Goal: Task Accomplishment & Management: Use online tool/utility

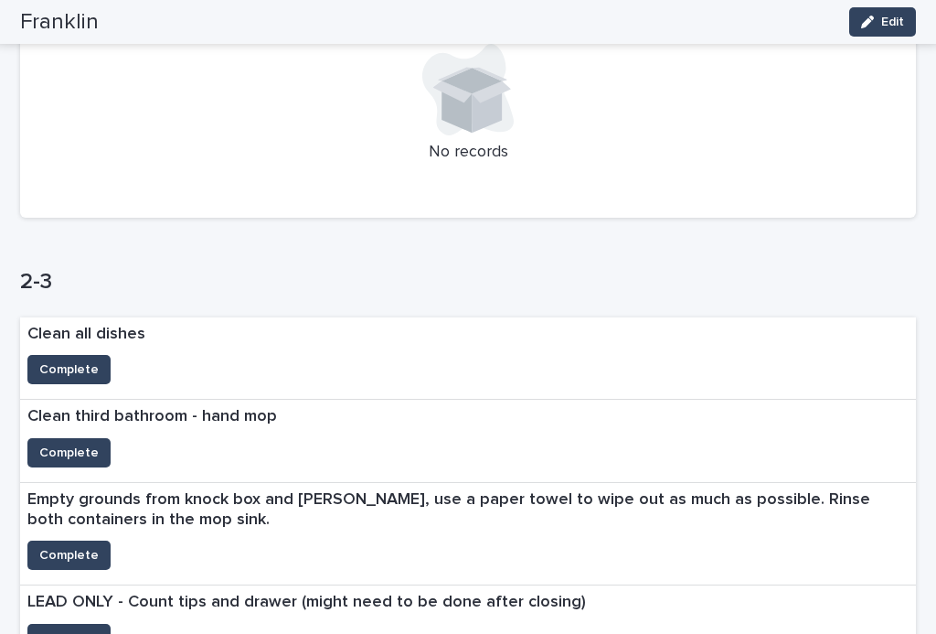
scroll to position [785, 0]
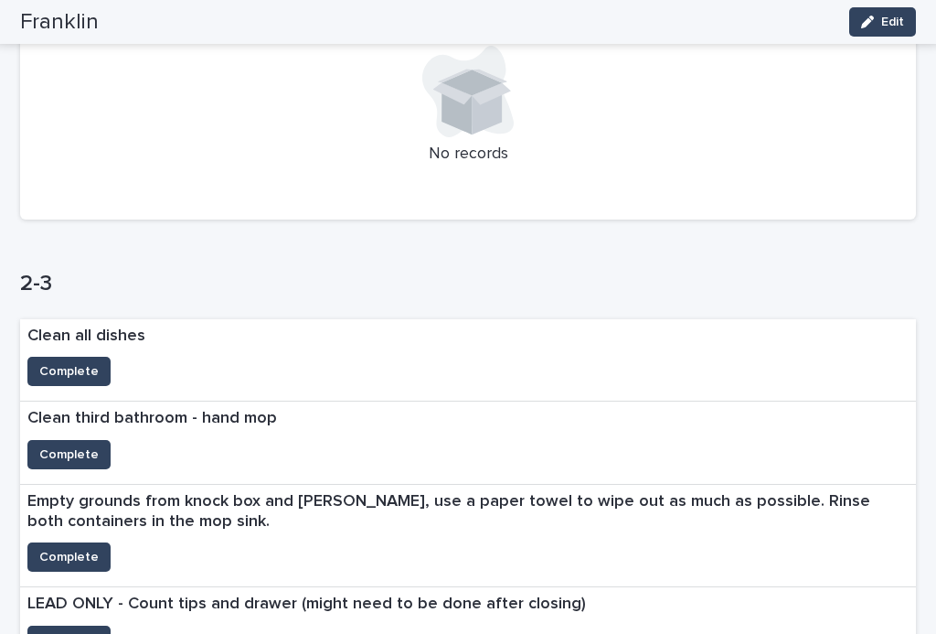
click at [66, 364] on span "Complete" at bounding box center [68, 371] width 59 height 18
click at [80, 449] on span "Complete" at bounding box center [68, 454] width 59 height 18
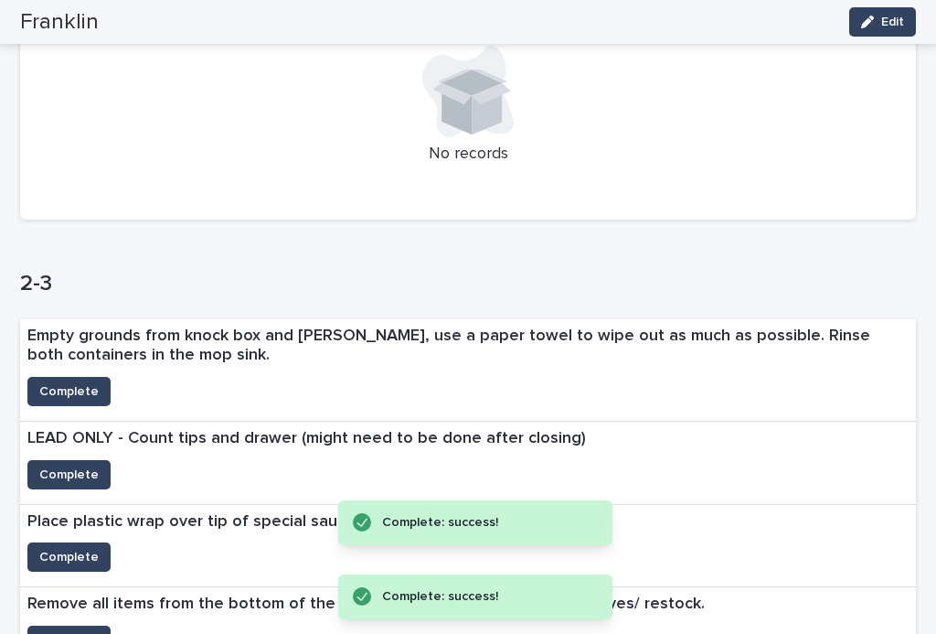
click at [83, 384] on span "Complete" at bounding box center [68, 391] width 59 height 18
click at [84, 476] on button "Complete" at bounding box center [68, 474] width 83 height 29
click at [81, 550] on span "Complete" at bounding box center [68, 557] width 59 height 18
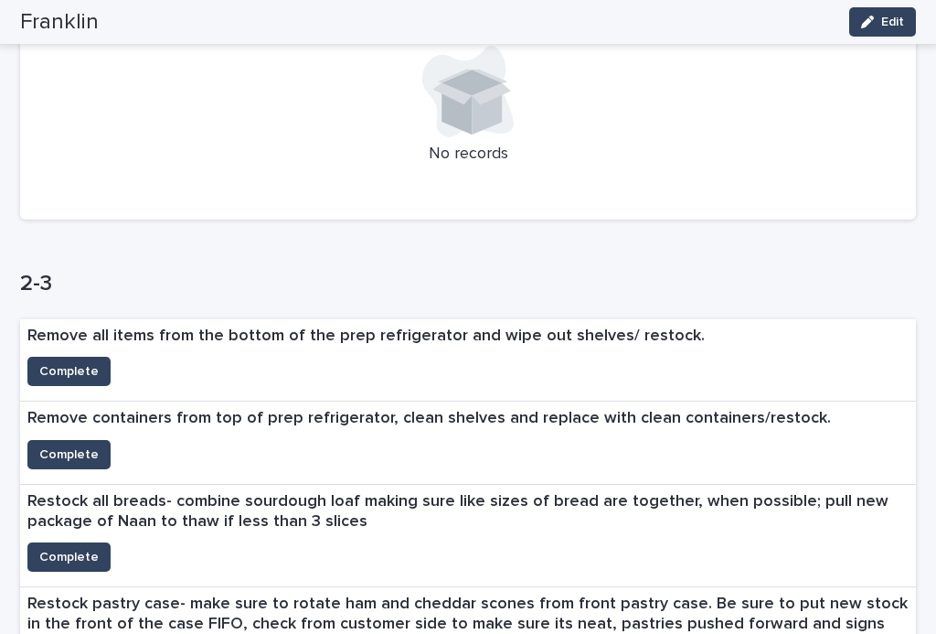
click at [59, 379] on button "Complete" at bounding box center [68, 371] width 83 height 29
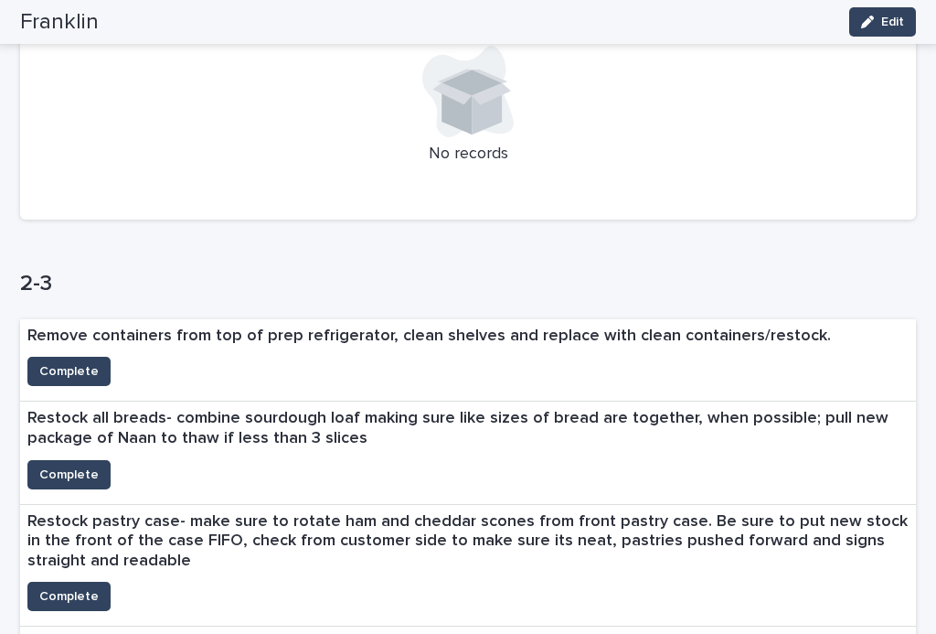
click at [85, 587] on span "Complete" at bounding box center [68, 596] width 59 height 18
click at [70, 468] on span "Complete" at bounding box center [68, 474] width 59 height 18
click at [83, 372] on span "Complete" at bounding box center [68, 371] width 59 height 18
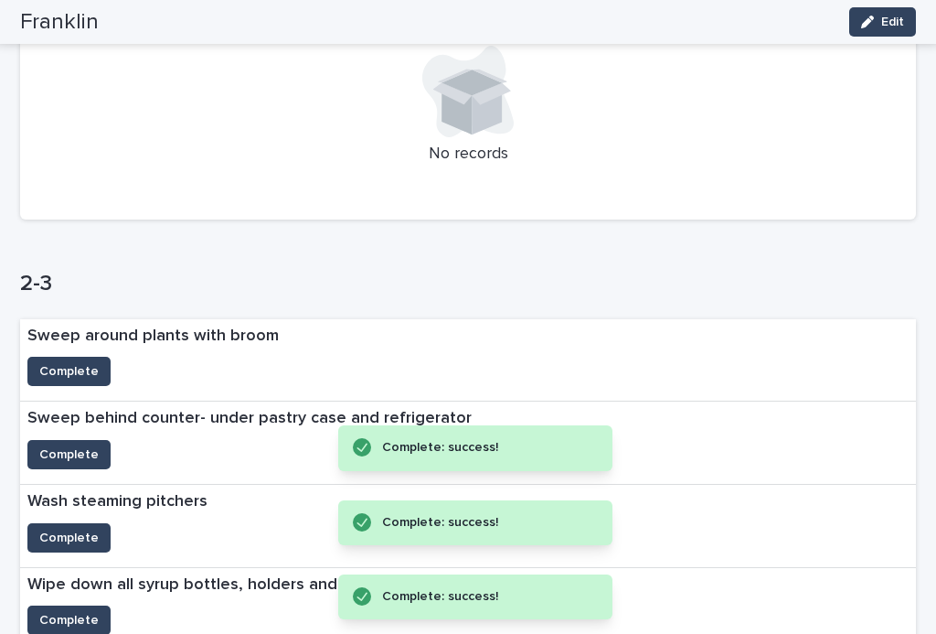
click at [70, 536] on span "Complete" at bounding box center [68, 538] width 59 height 18
click at [84, 445] on span "Complete" at bounding box center [68, 454] width 59 height 18
click at [73, 362] on span "Complete" at bounding box center [68, 371] width 59 height 18
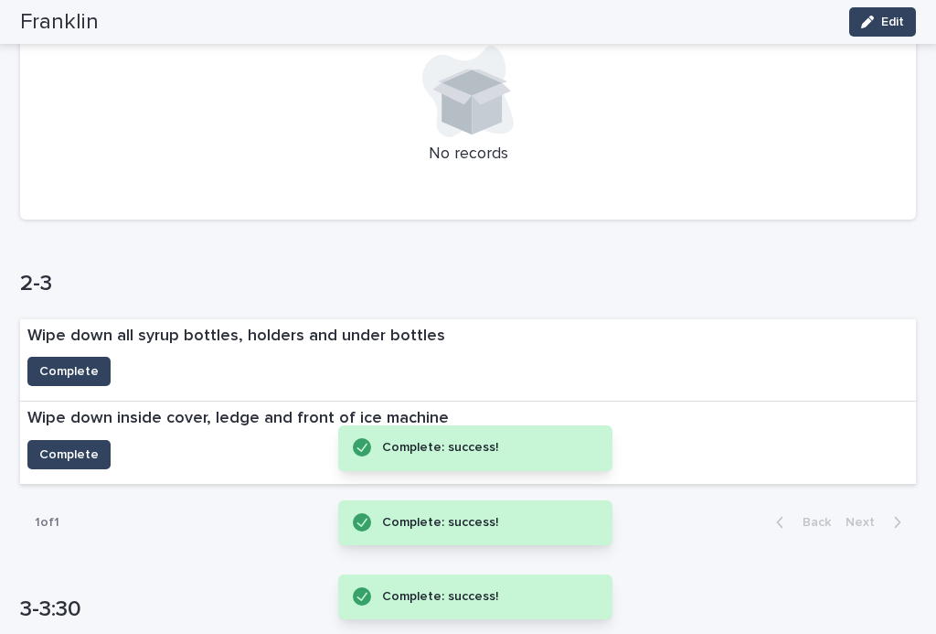
click at [79, 446] on span "Complete" at bounding box center [68, 454] width 59 height 18
click at [71, 370] on span "Complete" at bounding box center [68, 371] width 59 height 18
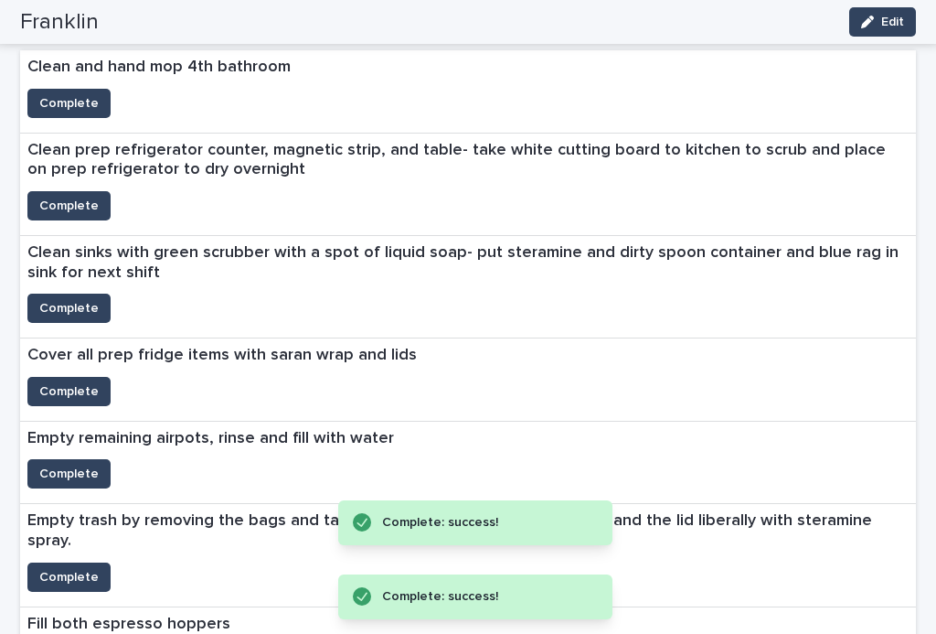
scroll to position [1336, 0]
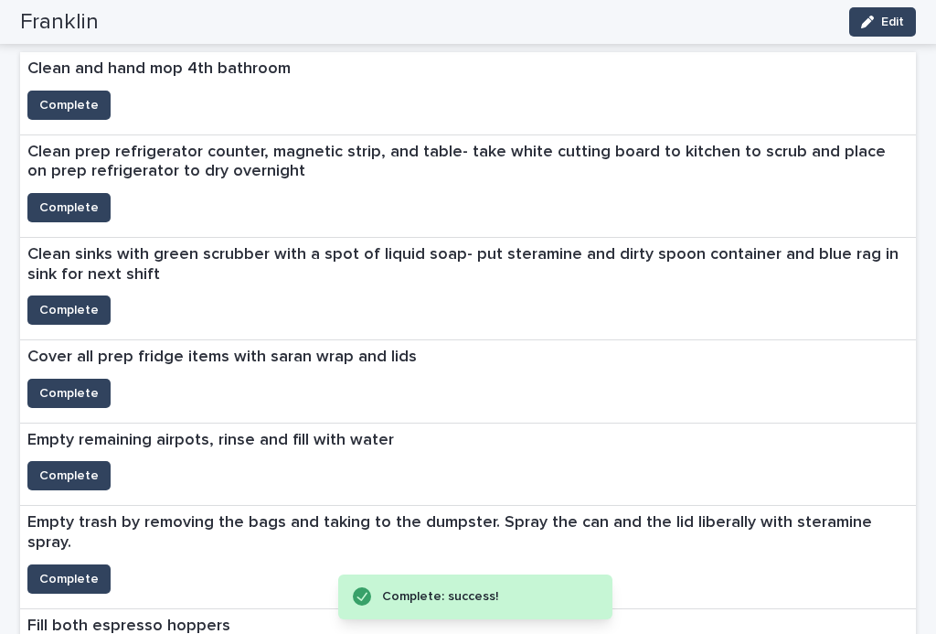
click at [67, 384] on span "Complete" at bounding box center [68, 393] width 59 height 18
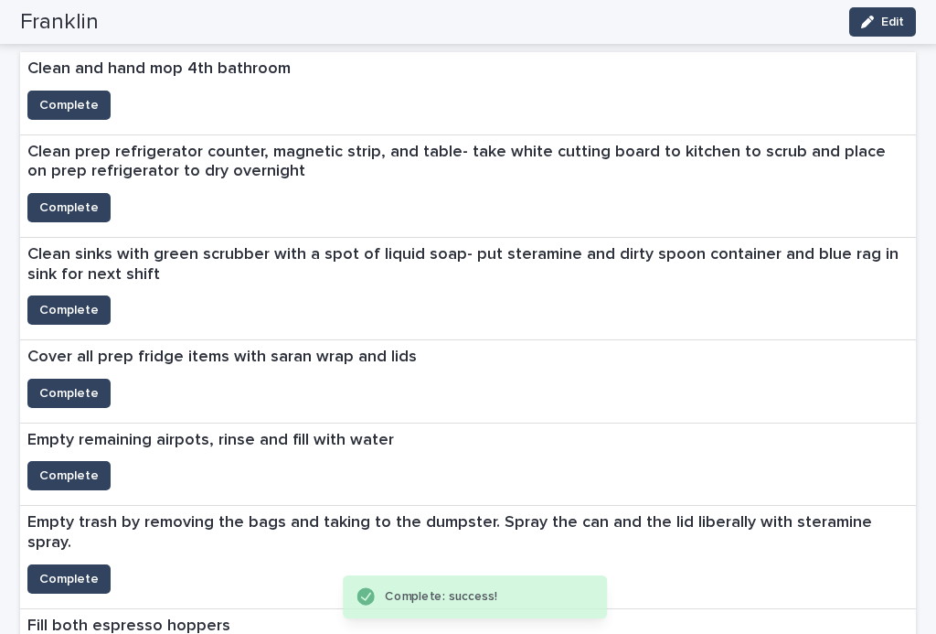
click at [77, 306] on span "Complete" at bounding box center [68, 310] width 59 height 18
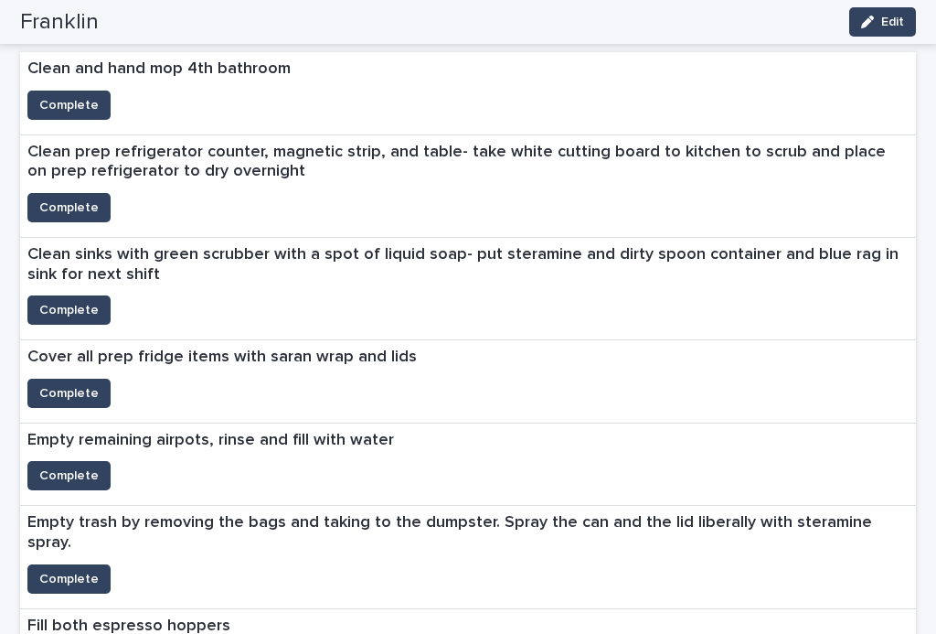
click at [82, 199] on span "Complete" at bounding box center [68, 207] width 59 height 18
click at [69, 91] on button "Complete" at bounding box center [68, 105] width 83 height 29
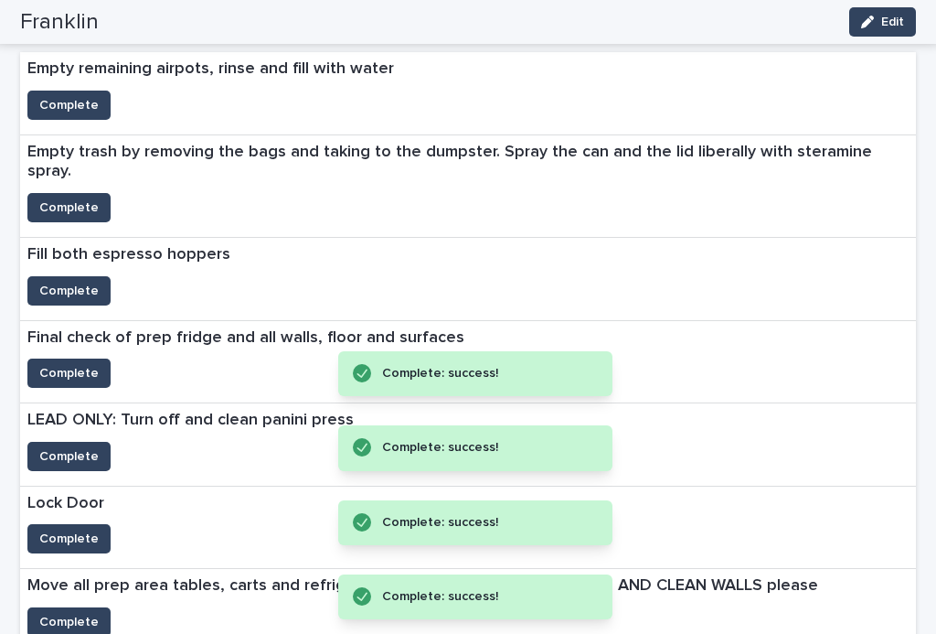
click at [78, 447] on span "Complete" at bounding box center [68, 456] width 59 height 18
click at [82, 364] on span "Complete" at bounding box center [68, 373] width 59 height 18
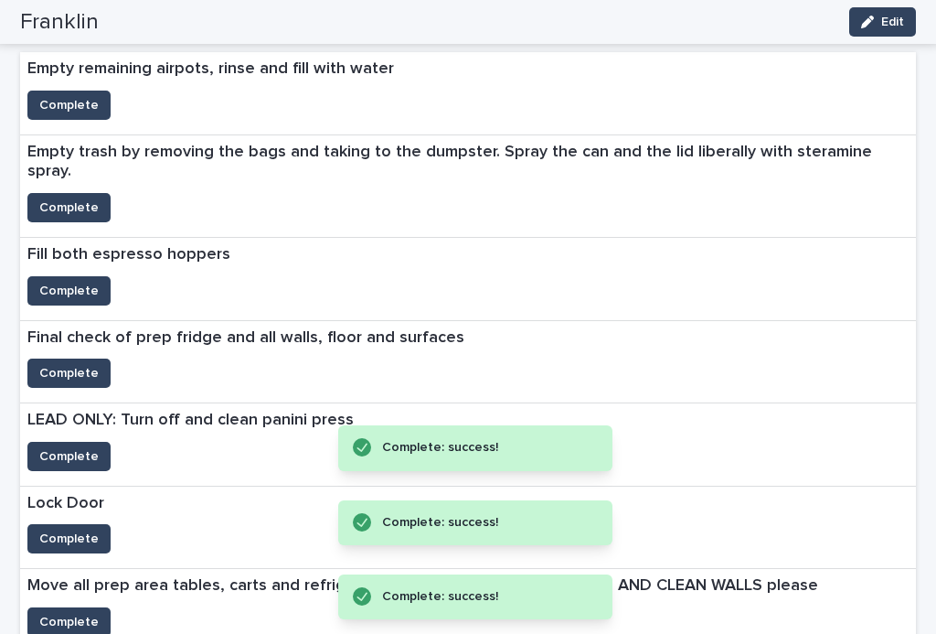
click at [80, 282] on span "Complete" at bounding box center [68, 291] width 59 height 18
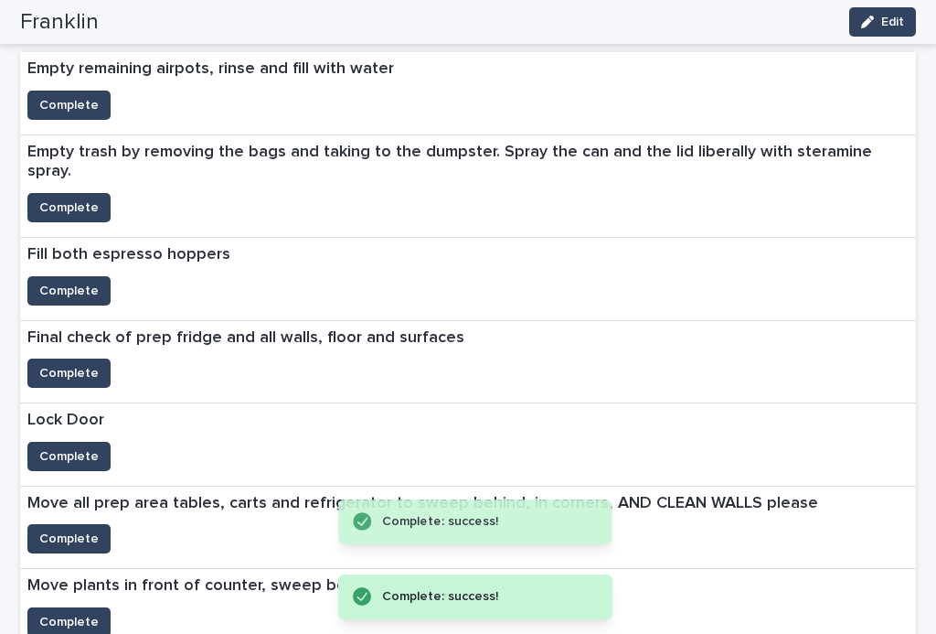
click at [80, 198] on span "Complete" at bounding box center [68, 207] width 59 height 18
click at [80, 96] on span "Complete" at bounding box center [68, 105] width 59 height 18
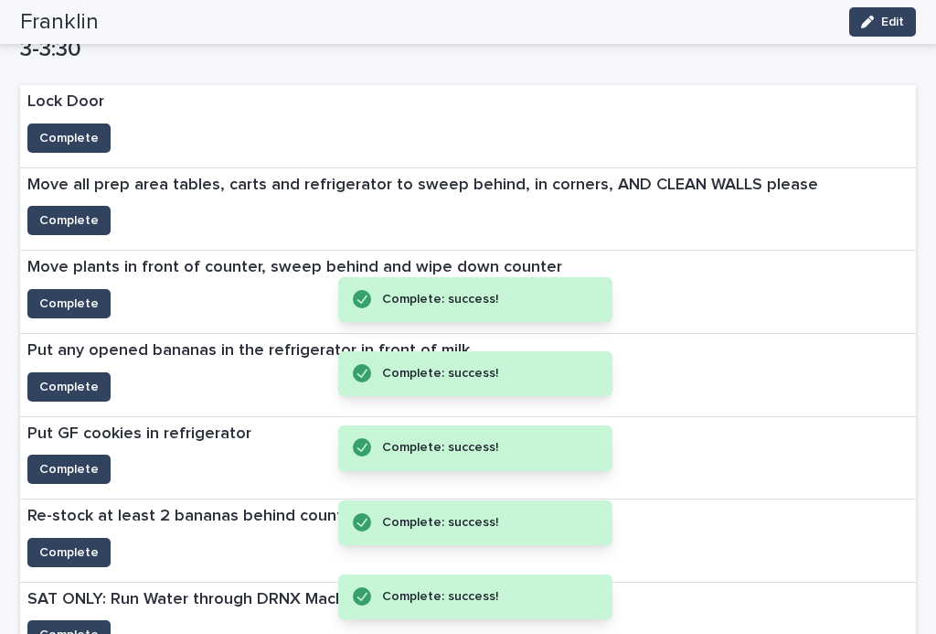
scroll to position [1302, 0]
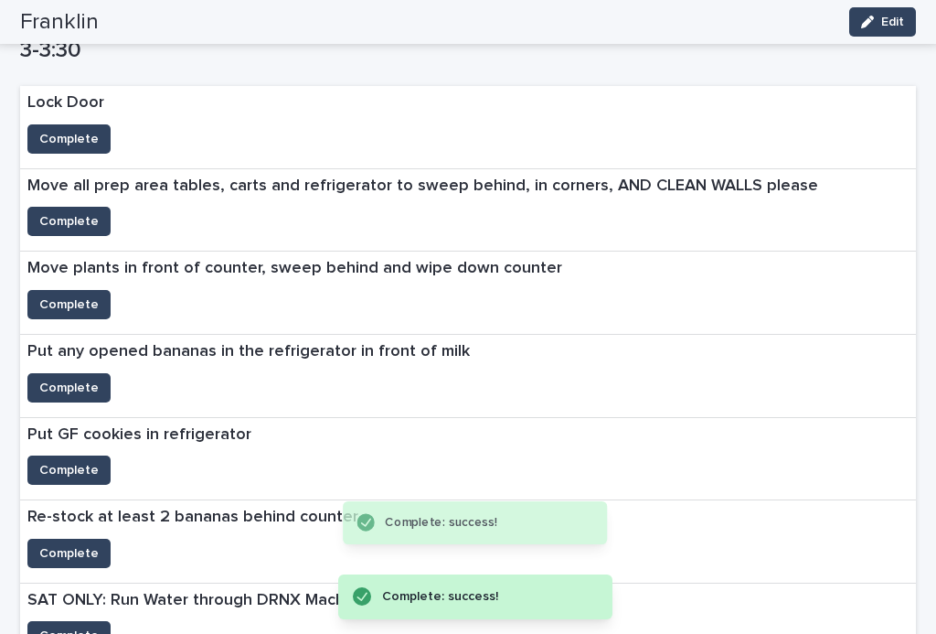
click at [79, 544] on span "Complete" at bounding box center [68, 553] width 59 height 18
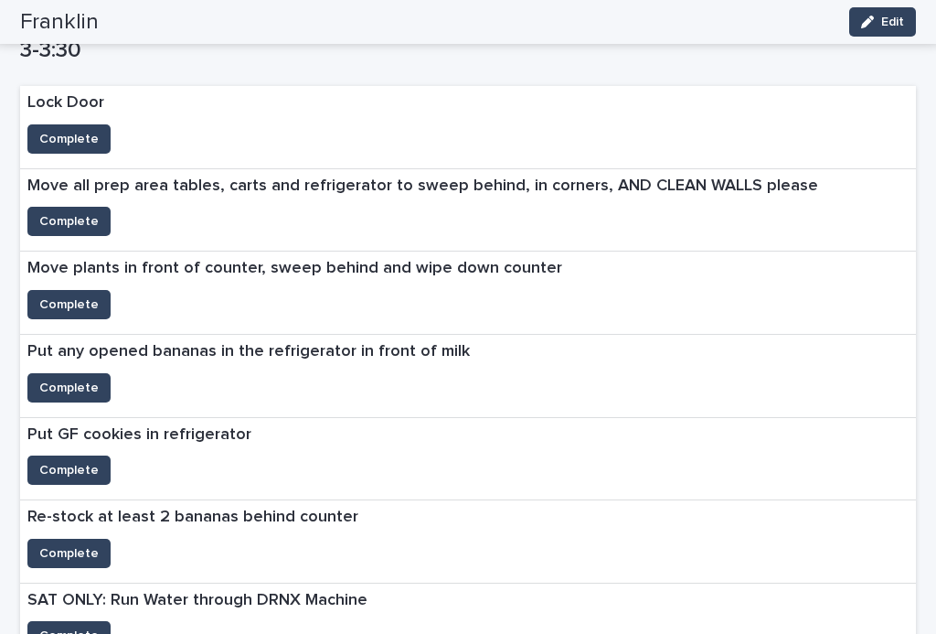
click at [80, 463] on span "Complete" at bounding box center [68, 470] width 59 height 18
click at [84, 373] on button "Complete" at bounding box center [68, 387] width 83 height 29
click at [80, 296] on span "Complete" at bounding box center [68, 304] width 59 height 18
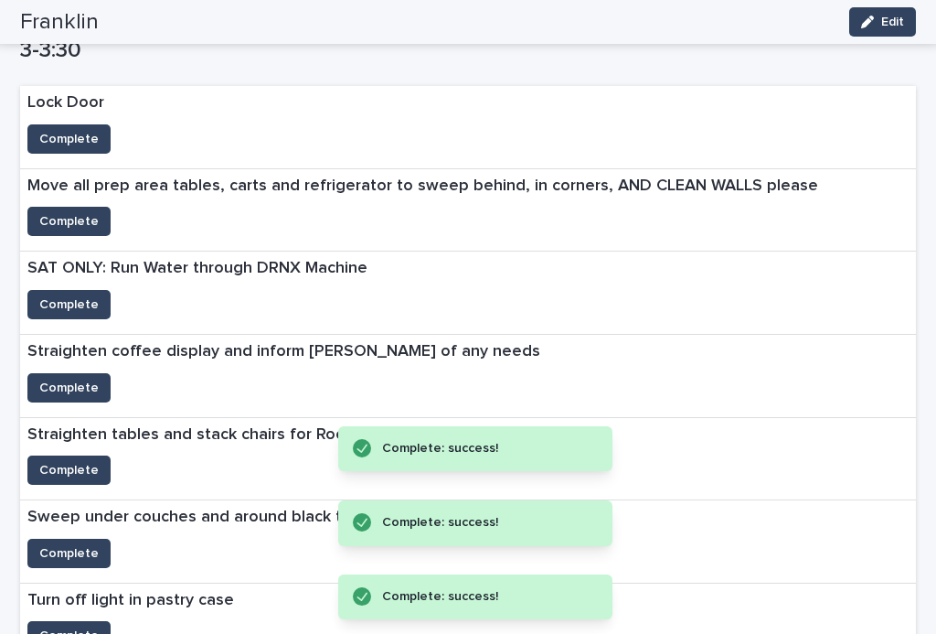
click at [67, 212] on span "Complete" at bounding box center [68, 221] width 59 height 18
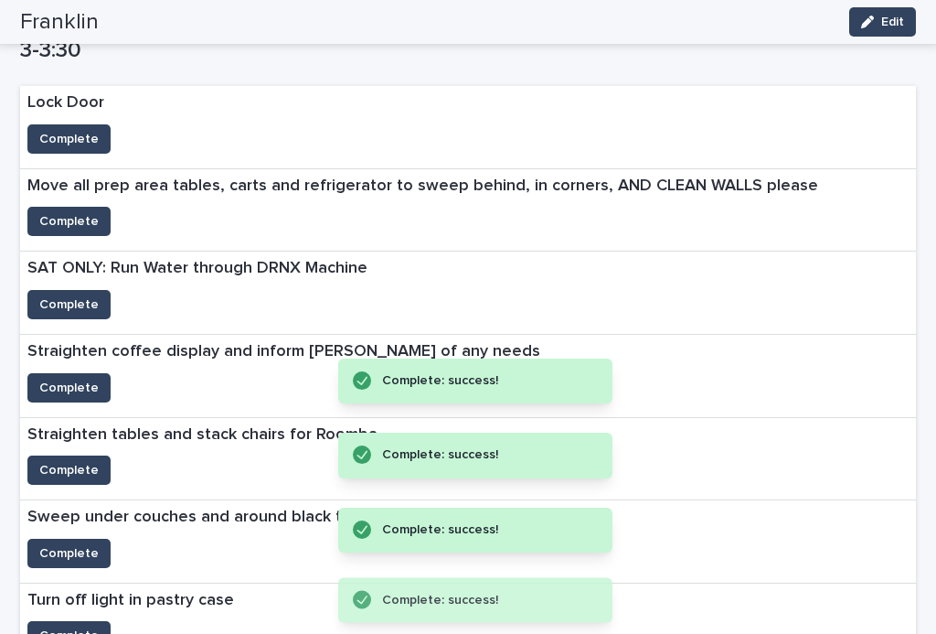
click at [59, 130] on span "Complete" at bounding box center [68, 139] width 59 height 18
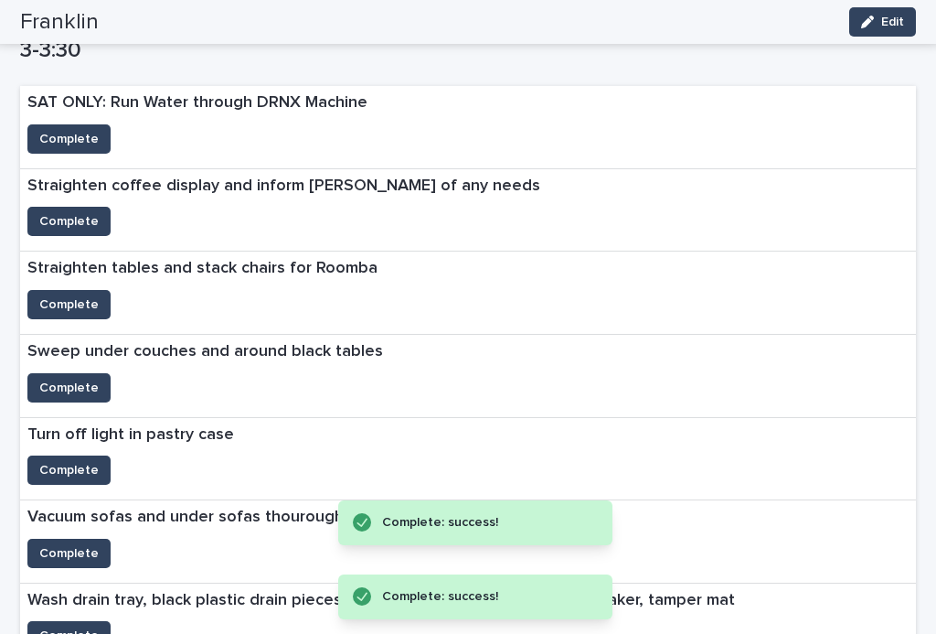
click at [92, 461] on span "Complete" at bounding box center [68, 470] width 59 height 18
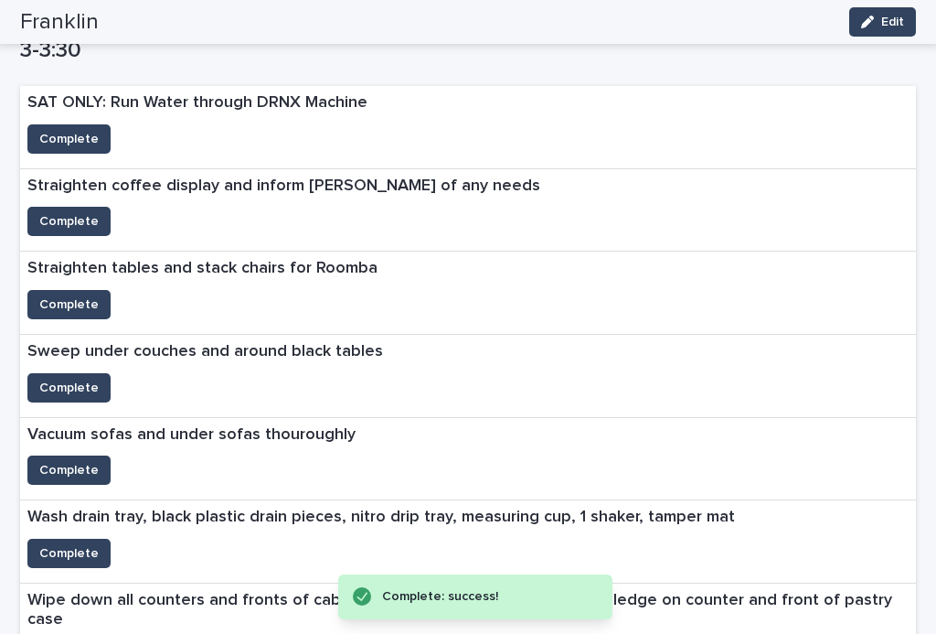
click at [81, 300] on span "Complete" at bounding box center [68, 304] width 59 height 18
click at [79, 212] on span "Complete" at bounding box center [68, 221] width 59 height 18
click at [72, 132] on span "Complete" at bounding box center [68, 139] width 59 height 18
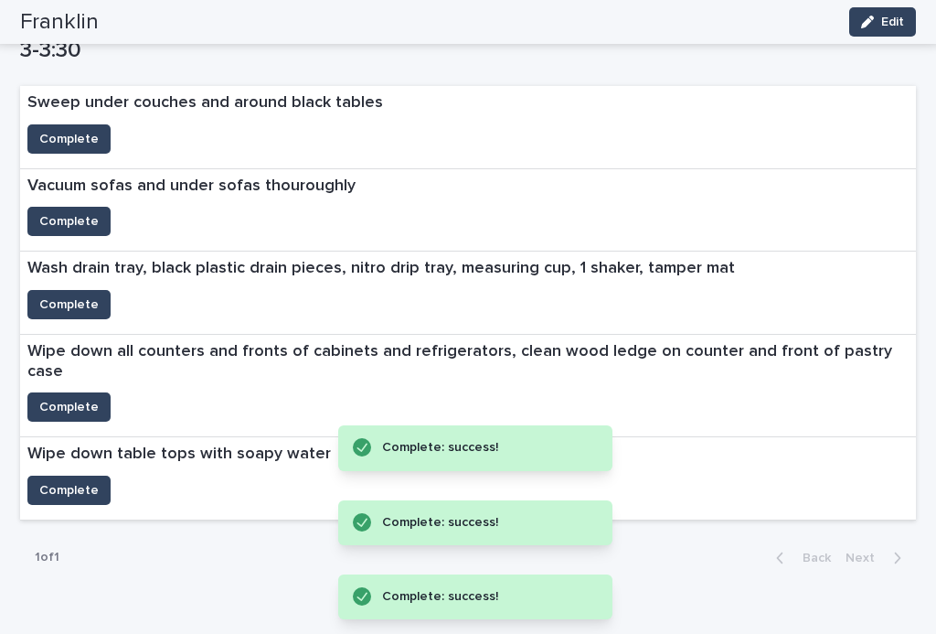
click at [82, 481] on span "Complete" at bounding box center [68, 490] width 59 height 18
click at [82, 398] on span "Complete" at bounding box center [68, 407] width 59 height 18
click at [72, 290] on button "Complete" at bounding box center [68, 304] width 83 height 29
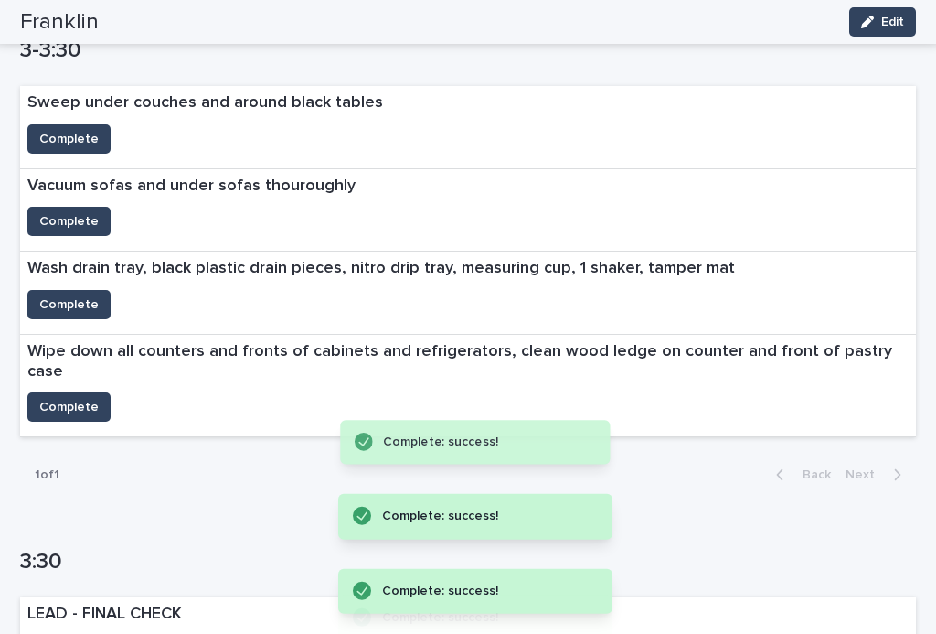
click at [77, 214] on span "Complete" at bounding box center [68, 221] width 59 height 18
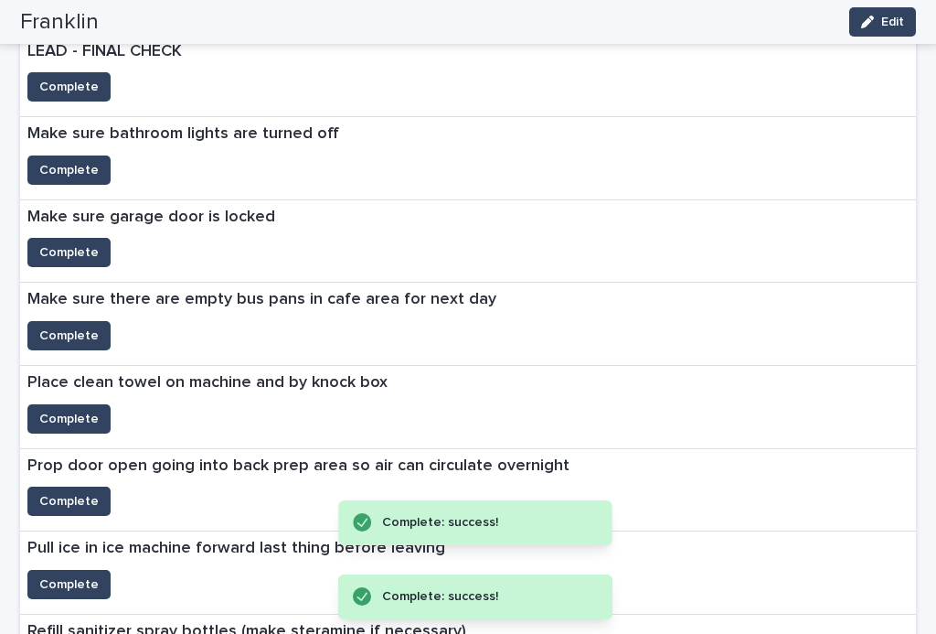
scroll to position [1596, 0]
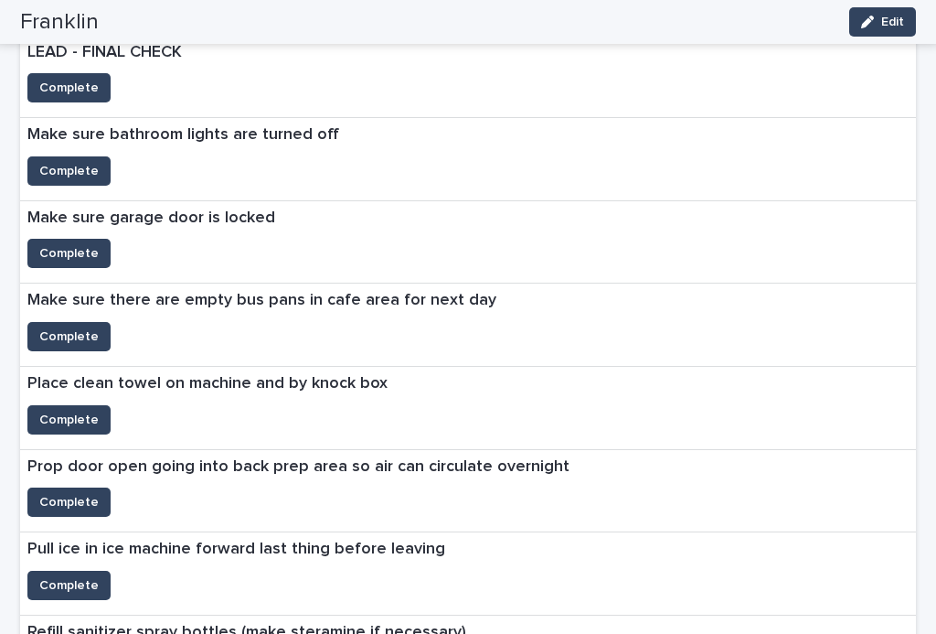
click at [85, 327] on span "Complete" at bounding box center [68, 336] width 59 height 18
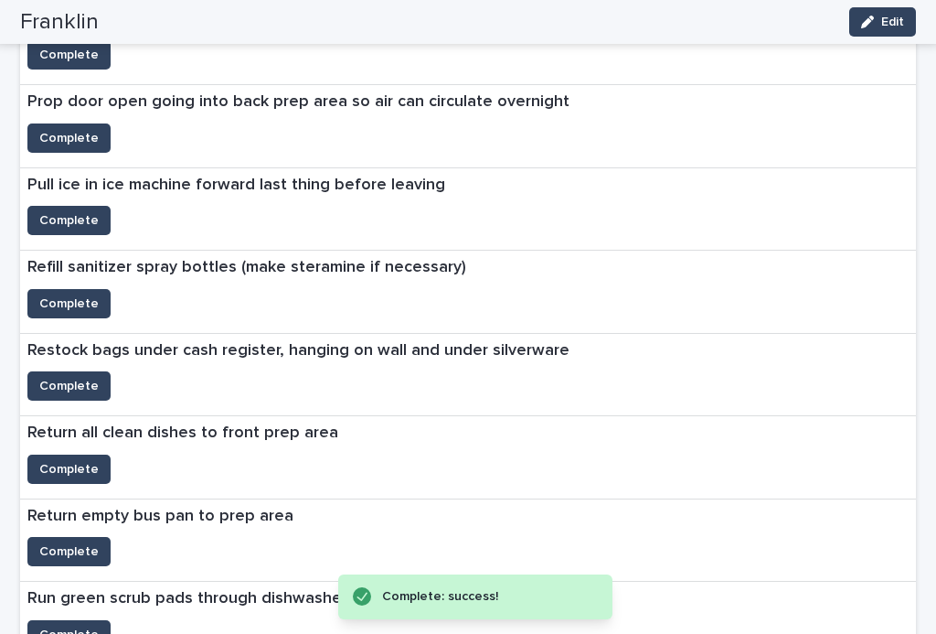
scroll to position [1881, 0]
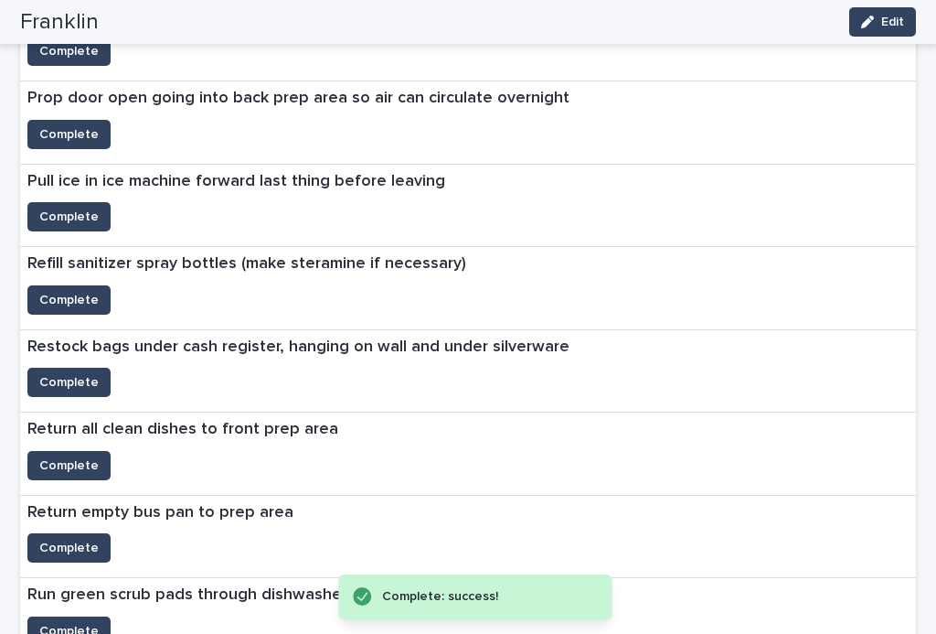
click at [76, 291] on span "Complete" at bounding box center [68, 300] width 59 height 18
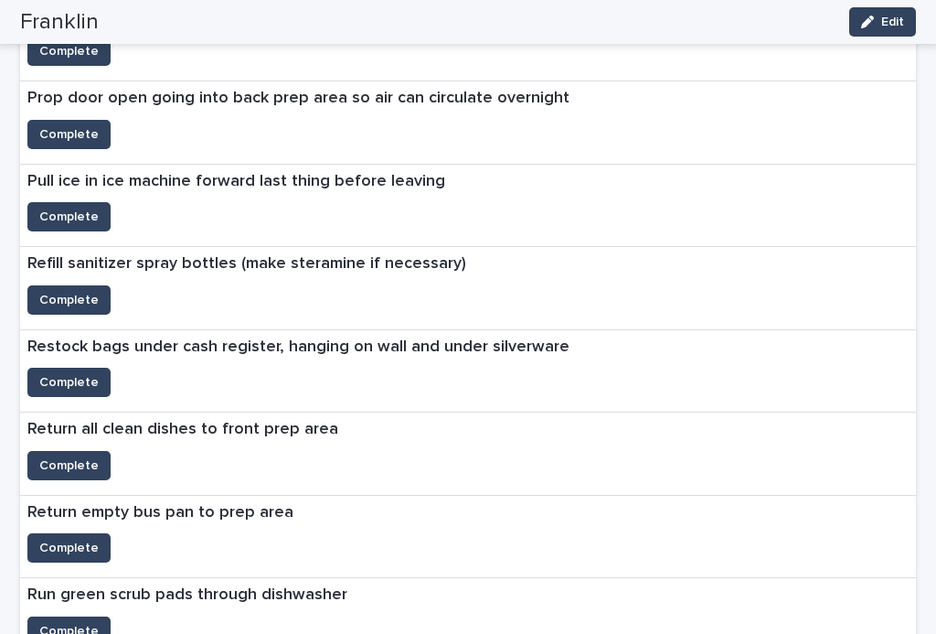
click at [89, 377] on span "Complete" at bounding box center [68, 382] width 59 height 18
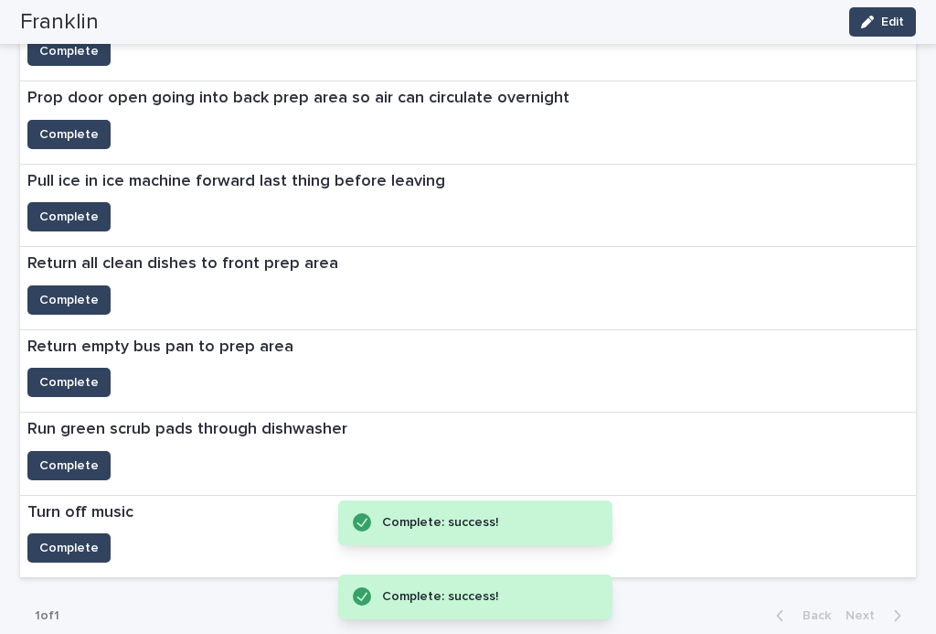
click at [83, 456] on span "Complete" at bounding box center [68, 465] width 59 height 18
click at [88, 373] on span "Complete" at bounding box center [68, 382] width 59 height 18
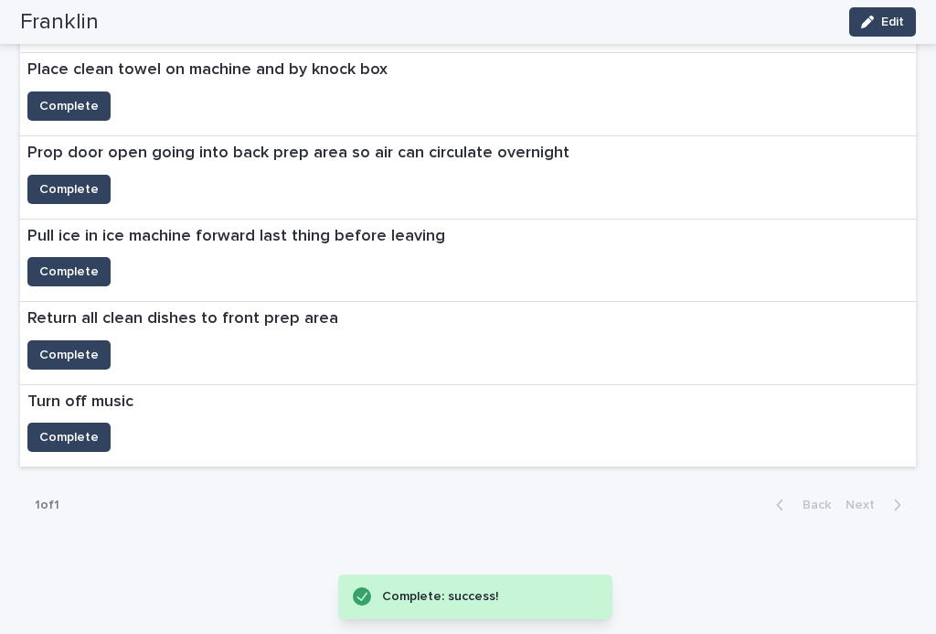
scroll to position [1781, 0]
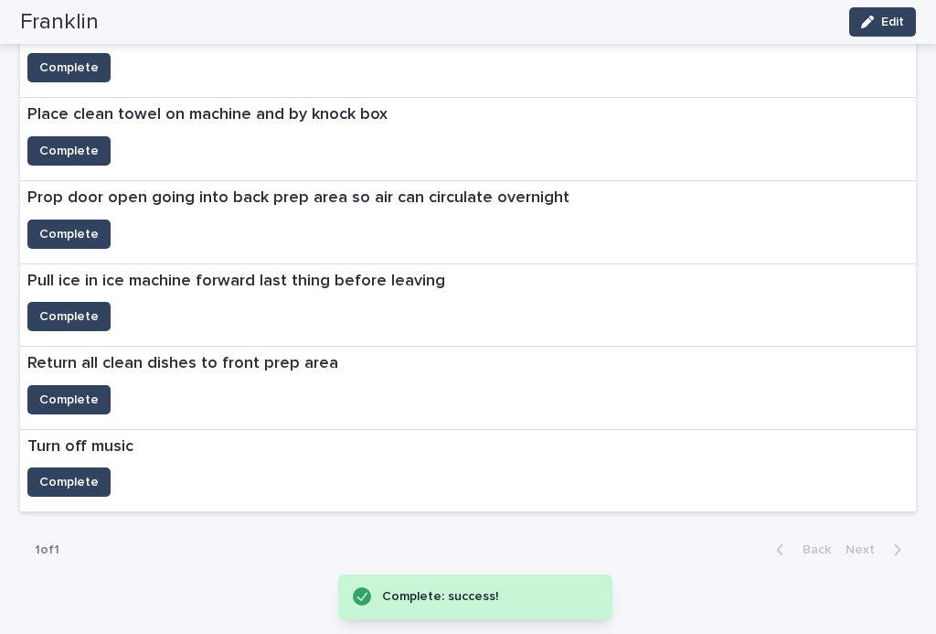
click at [88, 302] on button "Complete" at bounding box center [68, 316] width 83 height 29
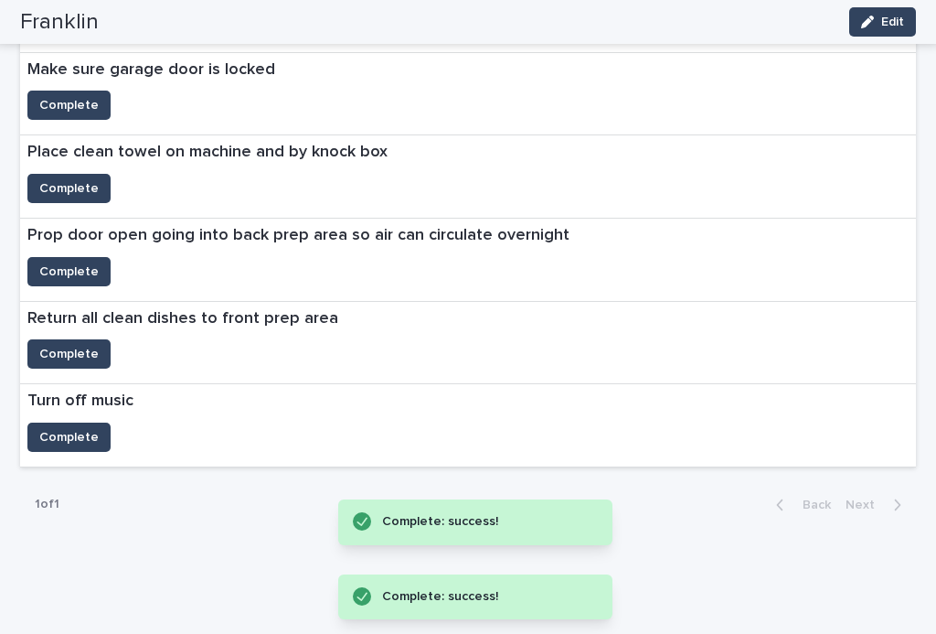
scroll to position [1699, 0]
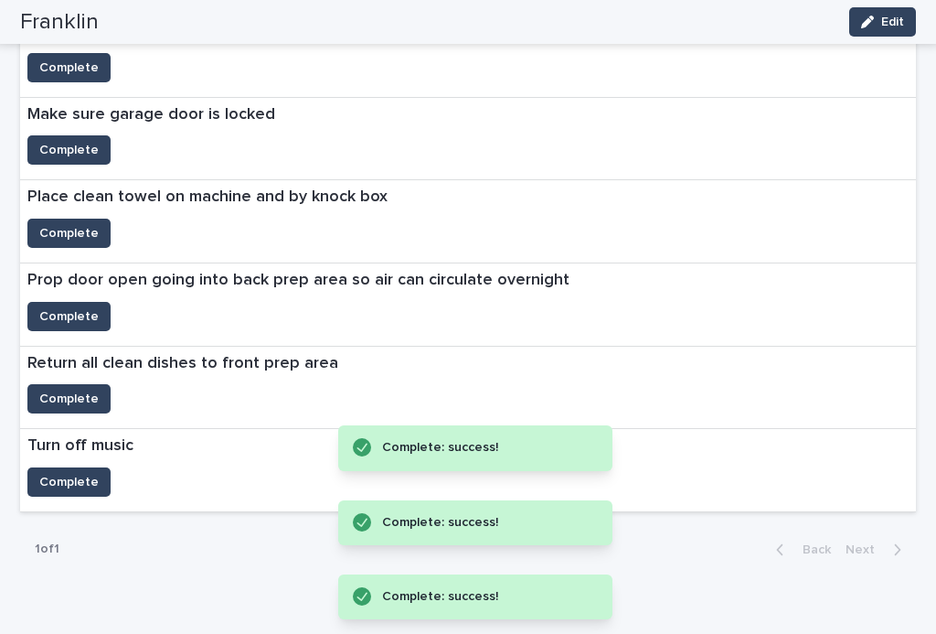
click at [84, 390] on span "Complete" at bounding box center [68, 399] width 59 height 18
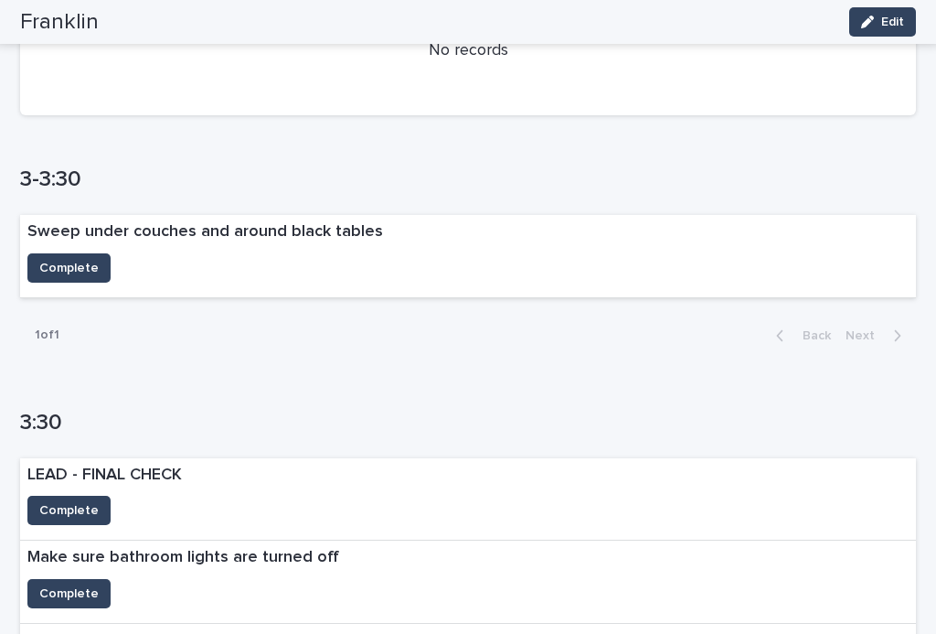
scroll to position [1193, 0]
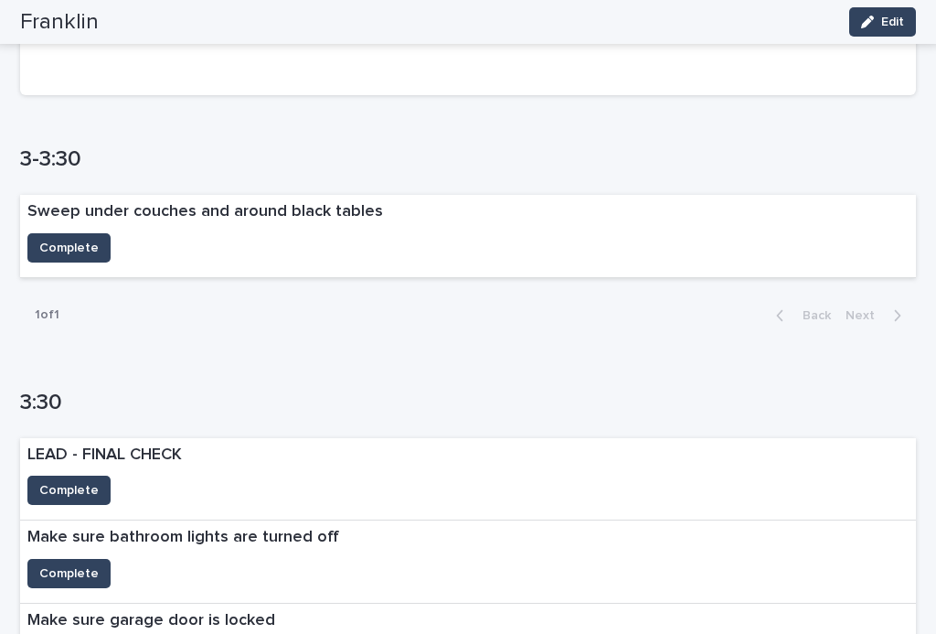
click at [94, 247] on span "Complete" at bounding box center [68, 248] width 59 height 18
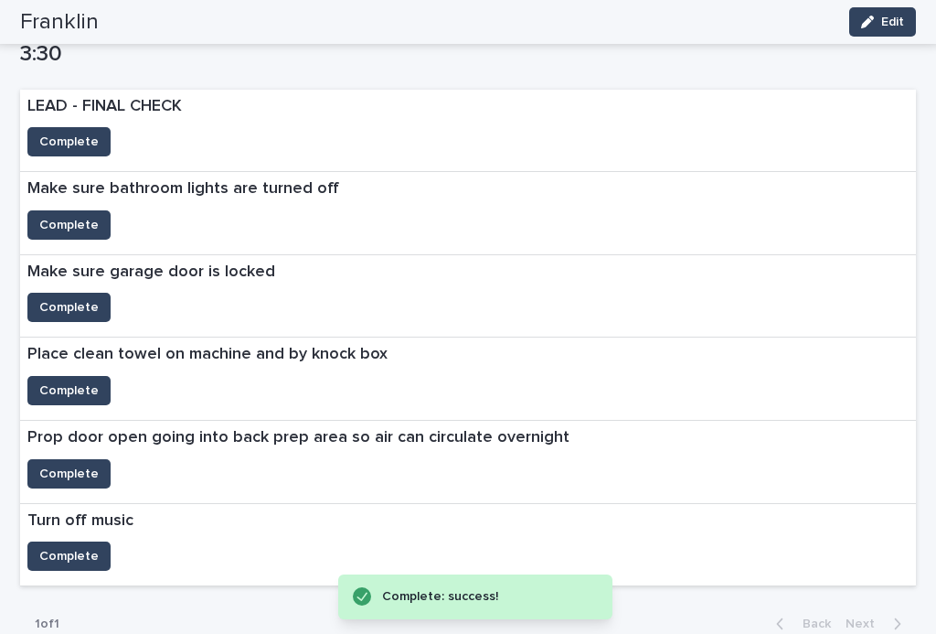
scroll to position [1580, 0]
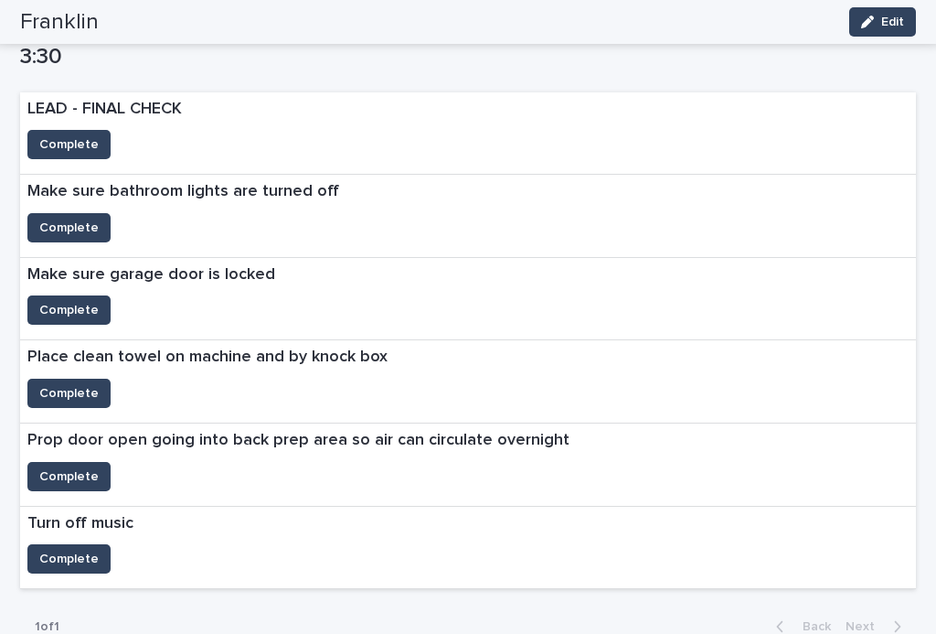
click at [74, 384] on span "Complete" at bounding box center [68, 393] width 59 height 18
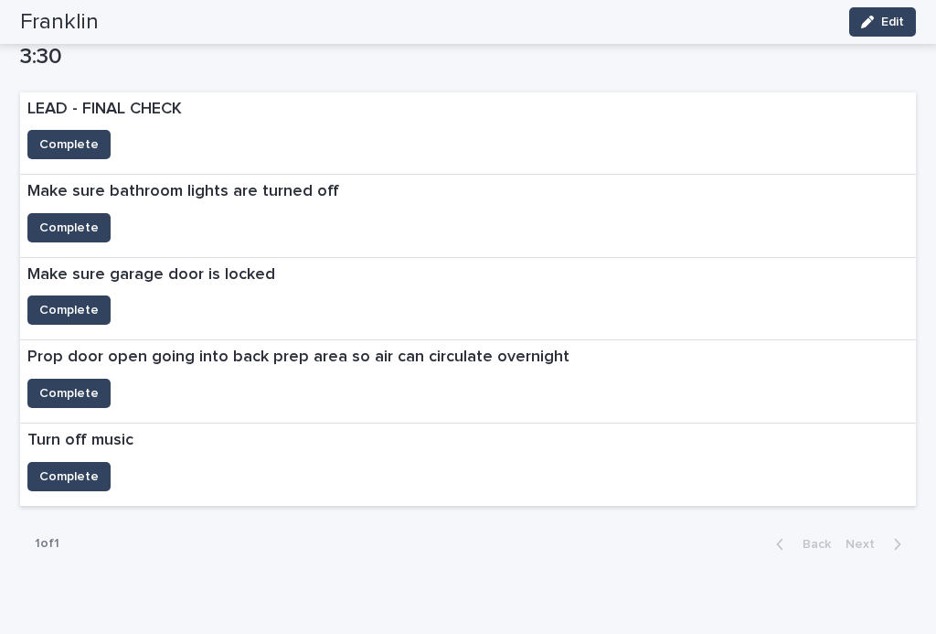
scroll to position [1576, 0]
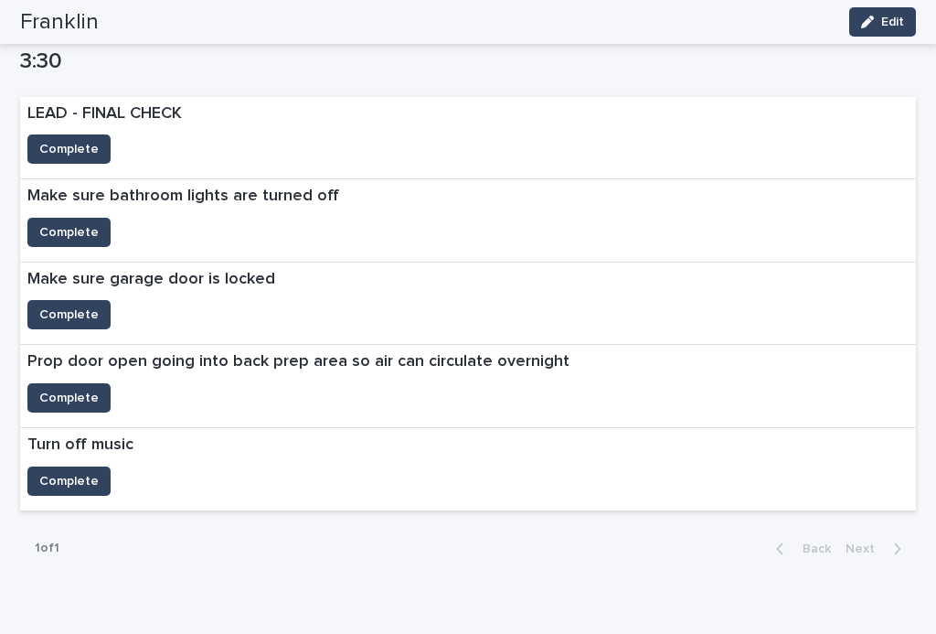
click at [67, 151] on button "Complete" at bounding box center [68, 148] width 83 height 29
click at [70, 232] on button "Complete" at bounding box center [68, 232] width 83 height 29
click at [70, 305] on span "Complete" at bounding box center [68, 314] width 59 height 18
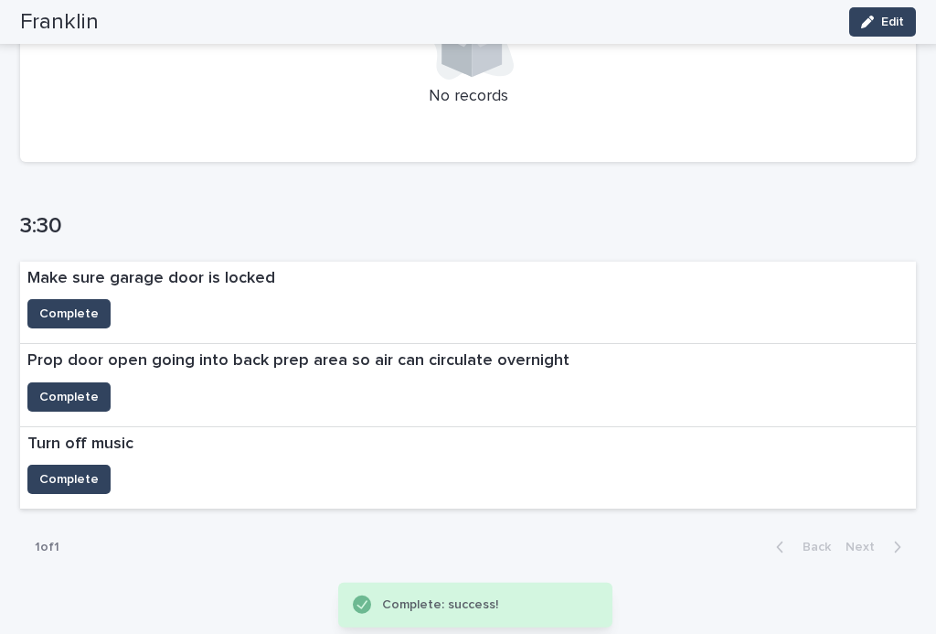
click at [60, 390] on span "Complete" at bounding box center [68, 397] width 59 height 18
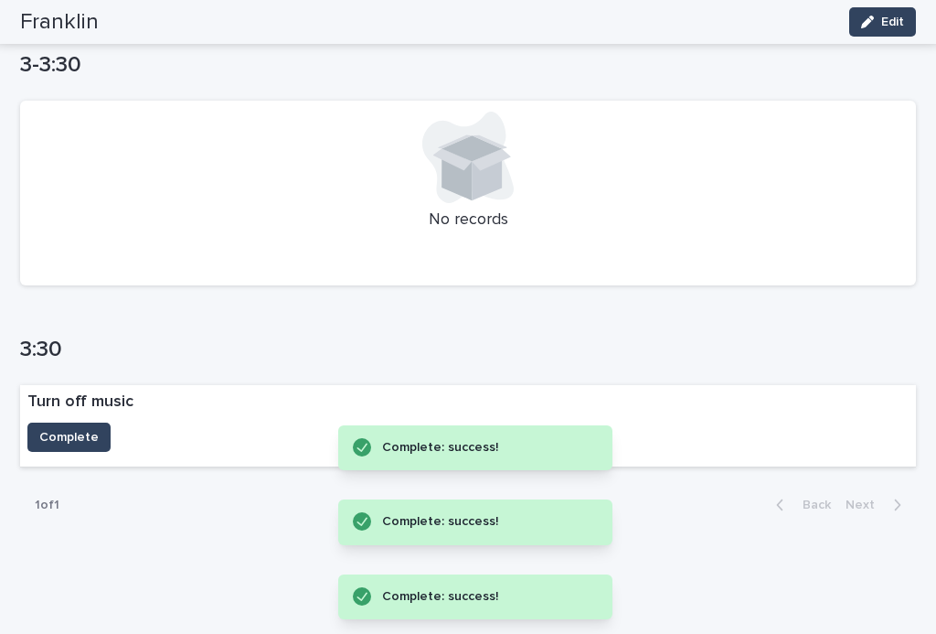
click at [64, 446] on span "Complete" at bounding box center [68, 437] width 59 height 18
